Goal: Transaction & Acquisition: Download file/media

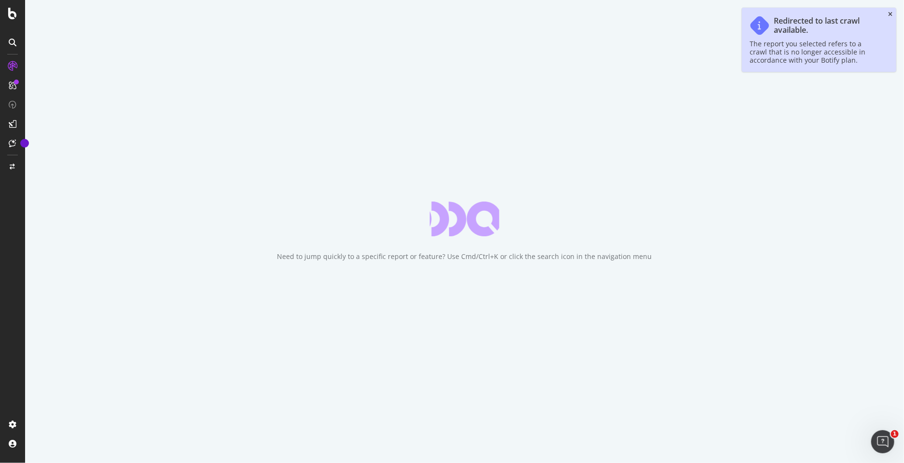
click at [891, 13] on icon "close toast" at bounding box center [890, 15] width 4 height 6
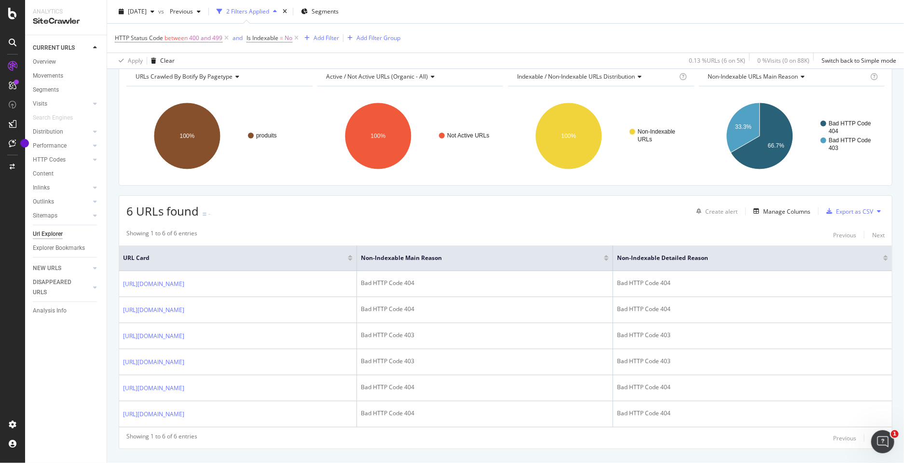
scroll to position [62, 0]
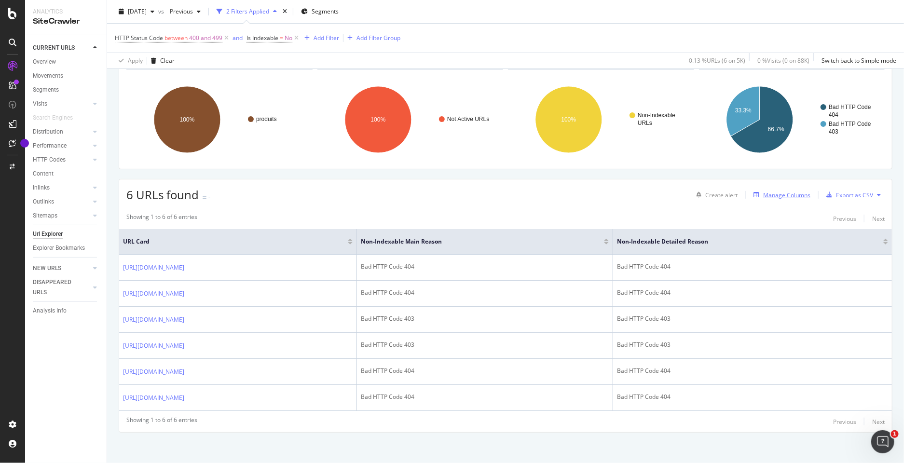
click at [783, 191] on div "Manage Columns" at bounding box center [786, 195] width 47 height 8
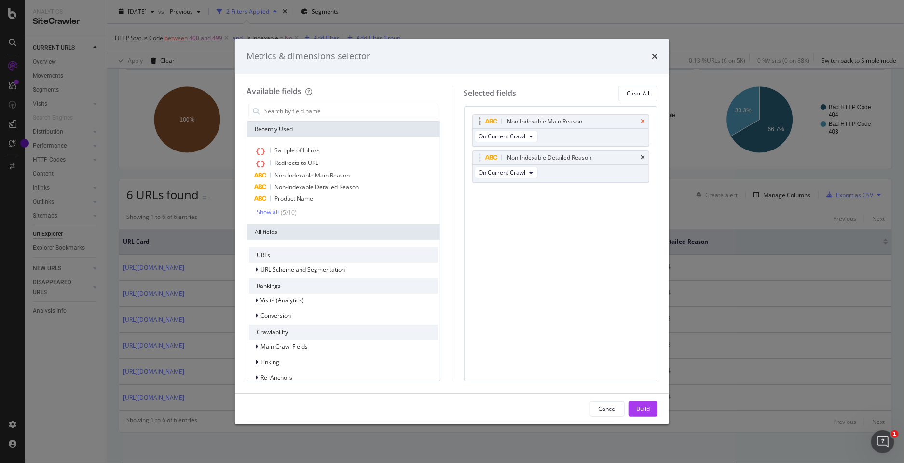
click at [641, 120] on icon "times" at bounding box center [642, 122] width 4 height 6
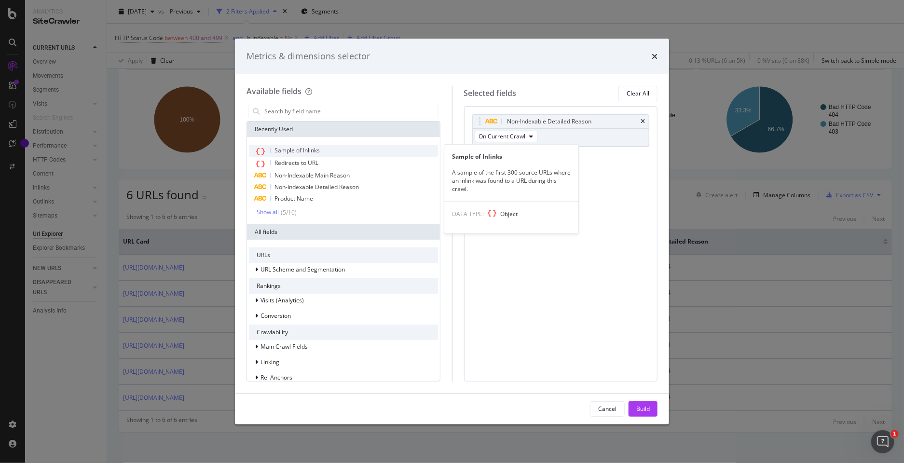
click at [339, 149] on div "Sample of Inlinks" at bounding box center [343, 151] width 189 height 13
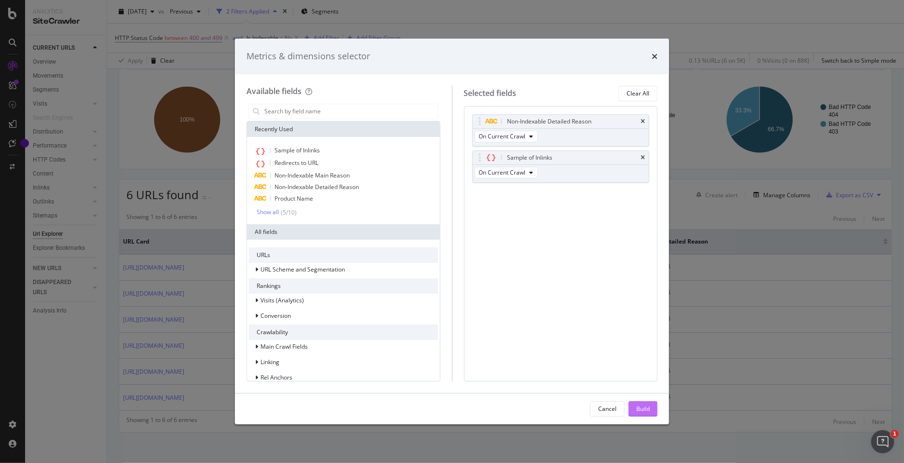
click at [647, 406] on div "Build" at bounding box center [643, 409] width 14 height 8
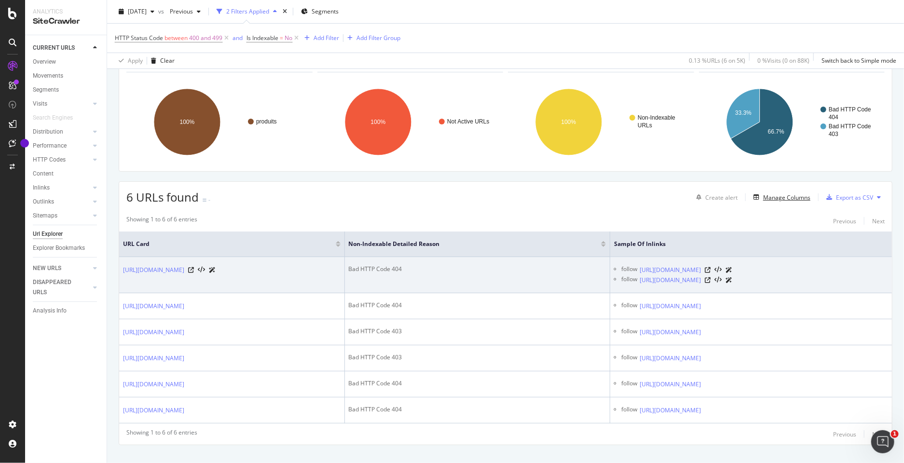
scroll to position [91, 0]
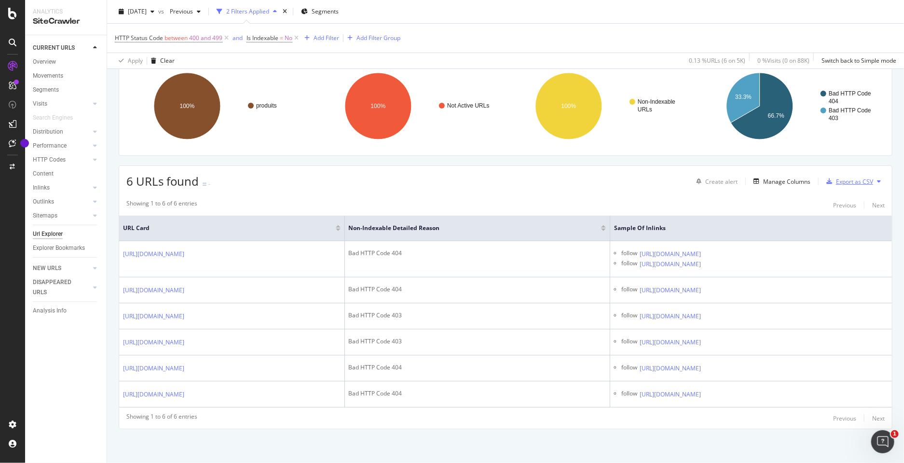
click at [857, 177] on div "Export as CSV" at bounding box center [854, 181] width 37 height 8
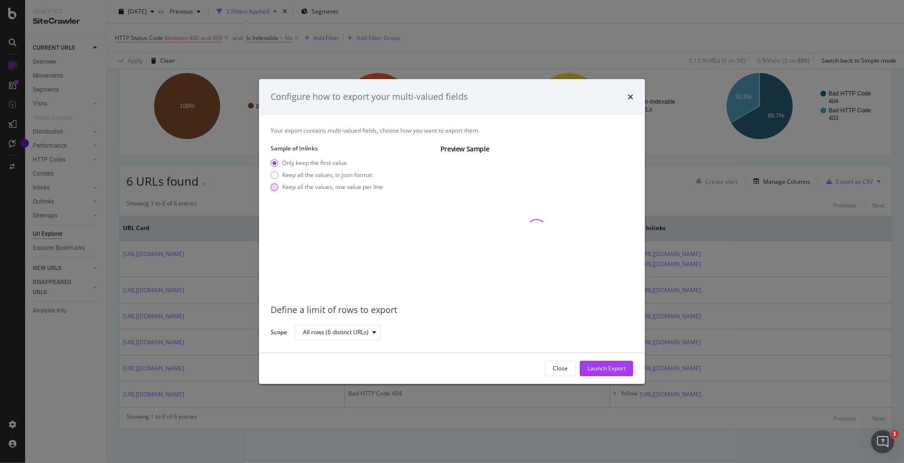
click at [348, 187] on div "Keep all the values, one value per line" at bounding box center [332, 187] width 101 height 8
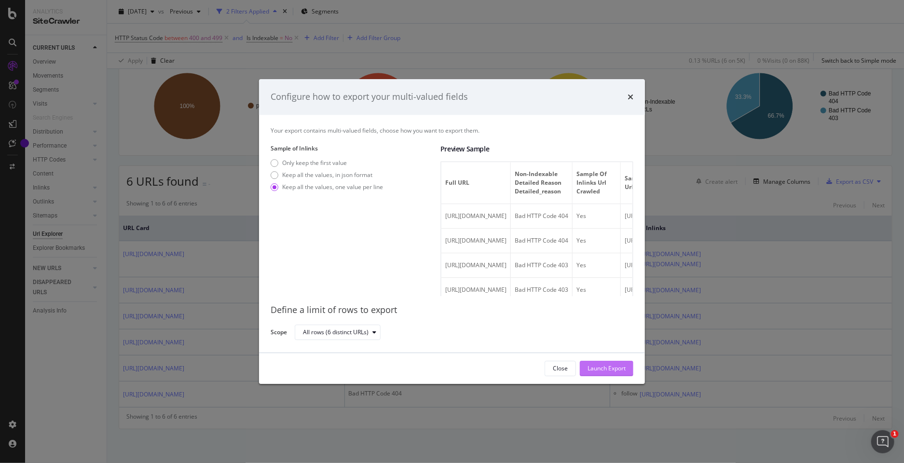
click at [595, 368] on div "Launch Export" at bounding box center [606, 368] width 38 height 8
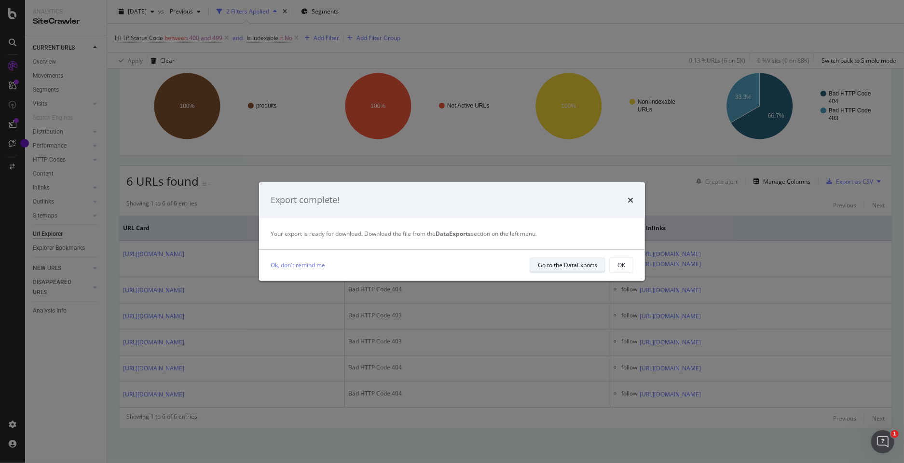
click at [562, 266] on div "Go to the DataExports" at bounding box center [567, 265] width 59 height 8
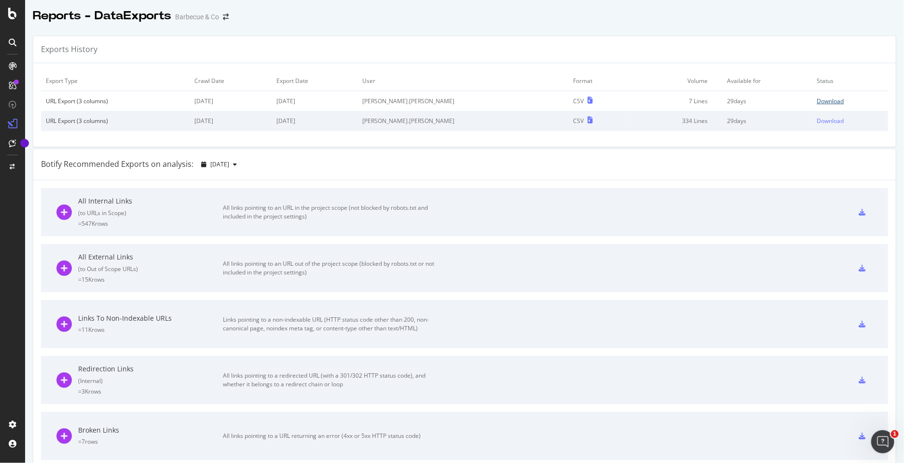
click at [820, 98] on div "Download" at bounding box center [830, 101] width 27 height 8
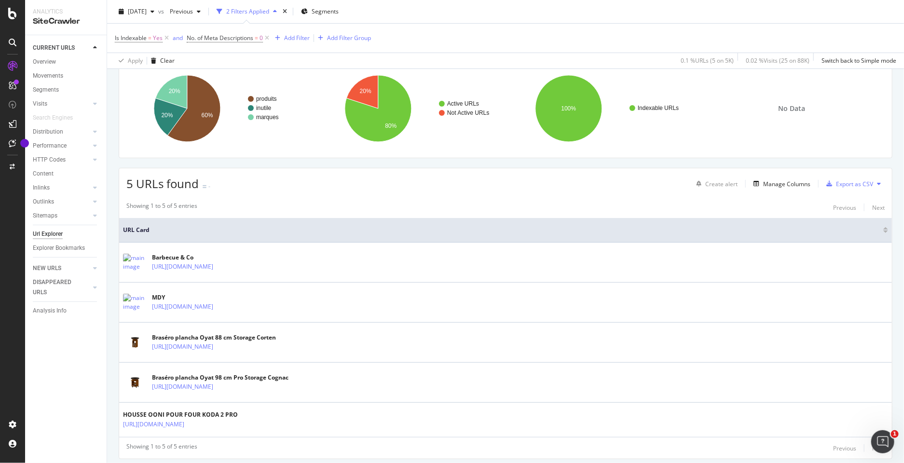
scroll to position [100, 0]
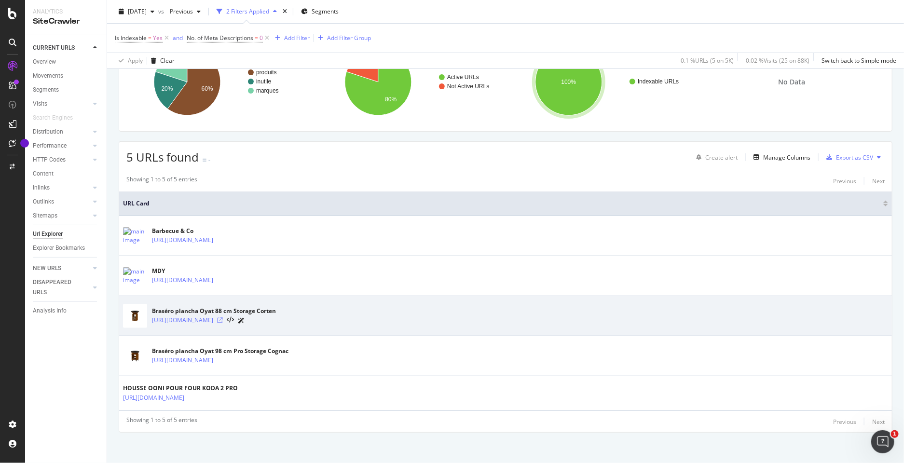
click at [223, 318] on icon at bounding box center [220, 320] width 6 height 6
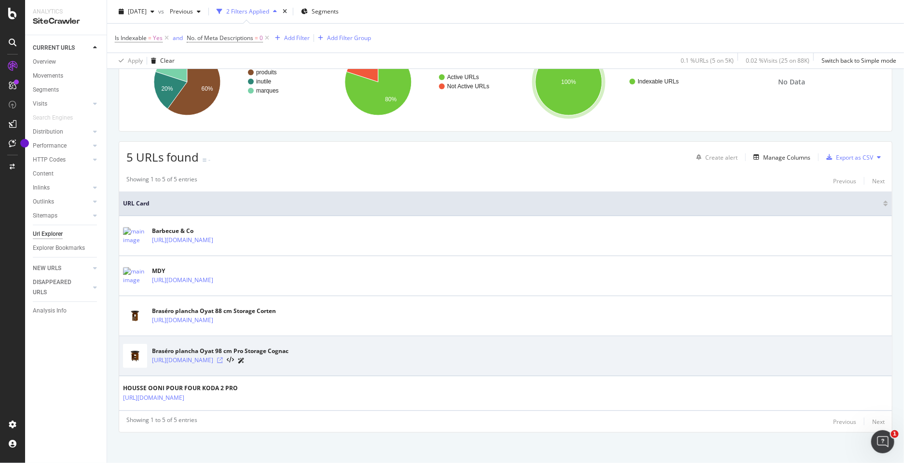
click at [223, 357] on icon at bounding box center [220, 360] width 6 height 6
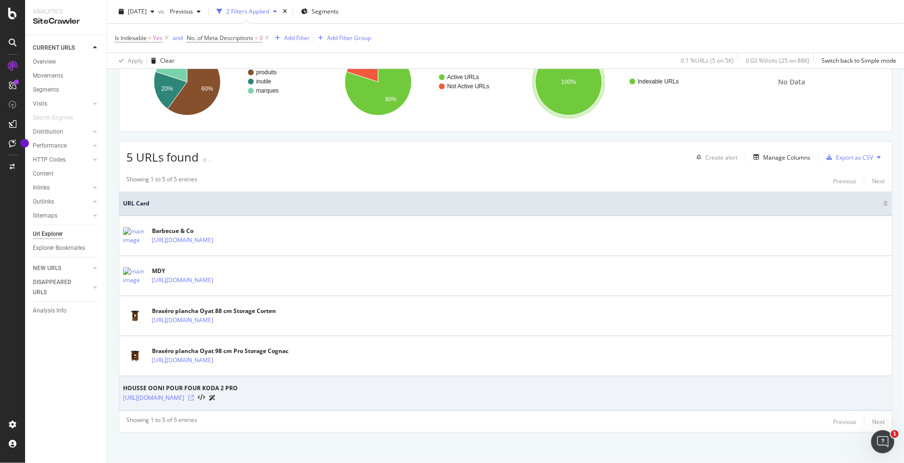
click at [194, 395] on icon at bounding box center [191, 398] width 6 height 6
